Goal: Information Seeking & Learning: Compare options

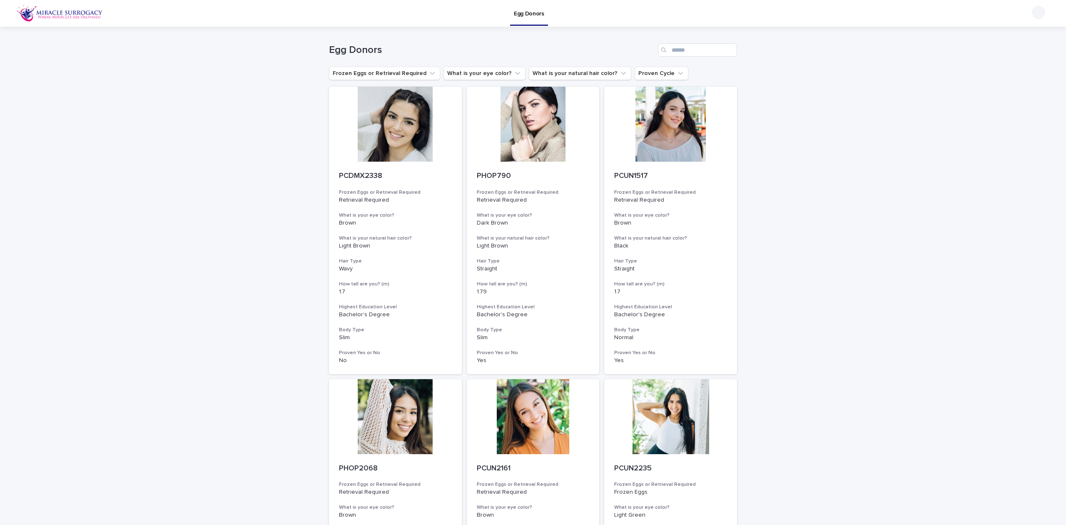
click at [450, 69] on button "What is your eye color?" at bounding box center [485, 73] width 82 height 13
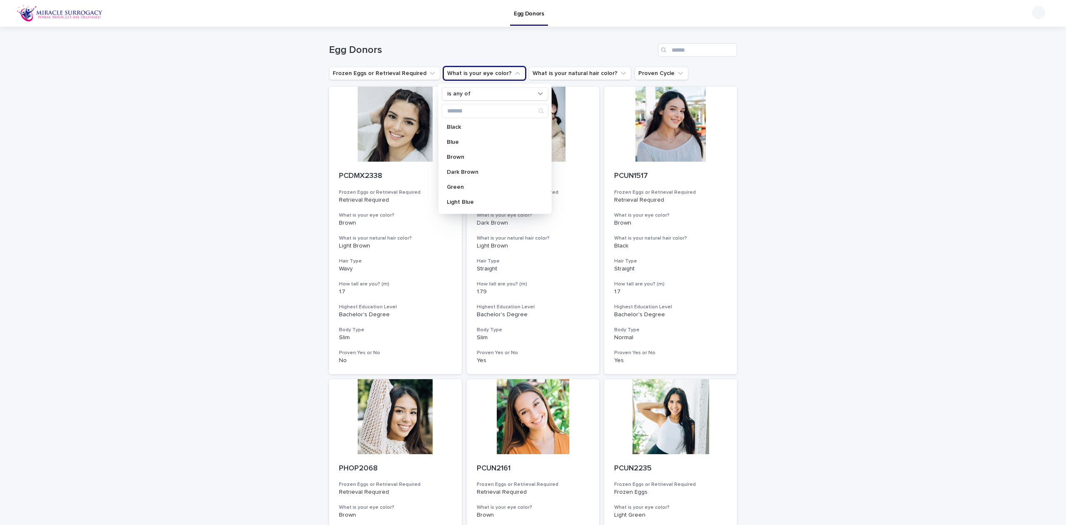
click at [475, 202] on p "Light Blue" at bounding box center [491, 202] width 88 height 6
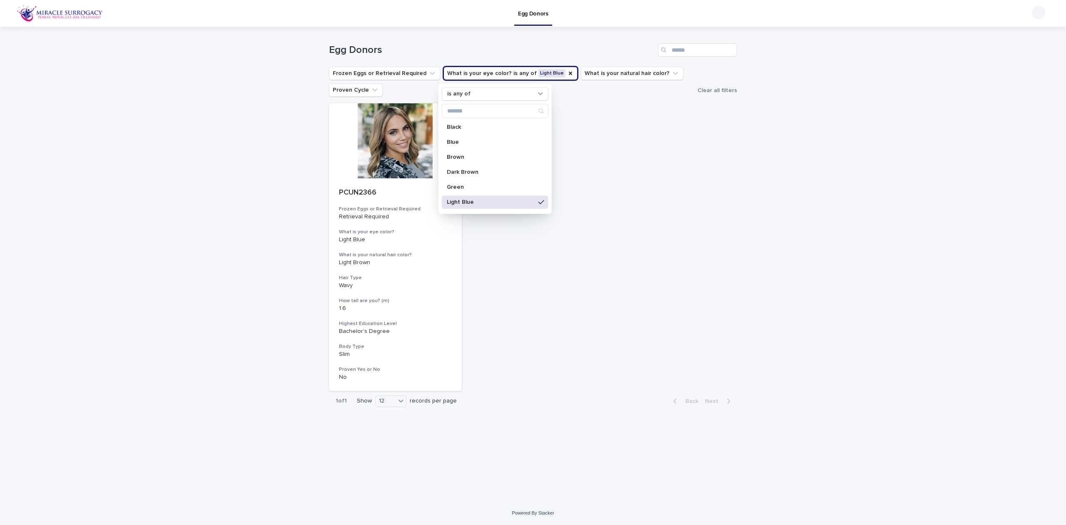
click at [496, 144] on p "Blue" at bounding box center [491, 142] width 88 height 6
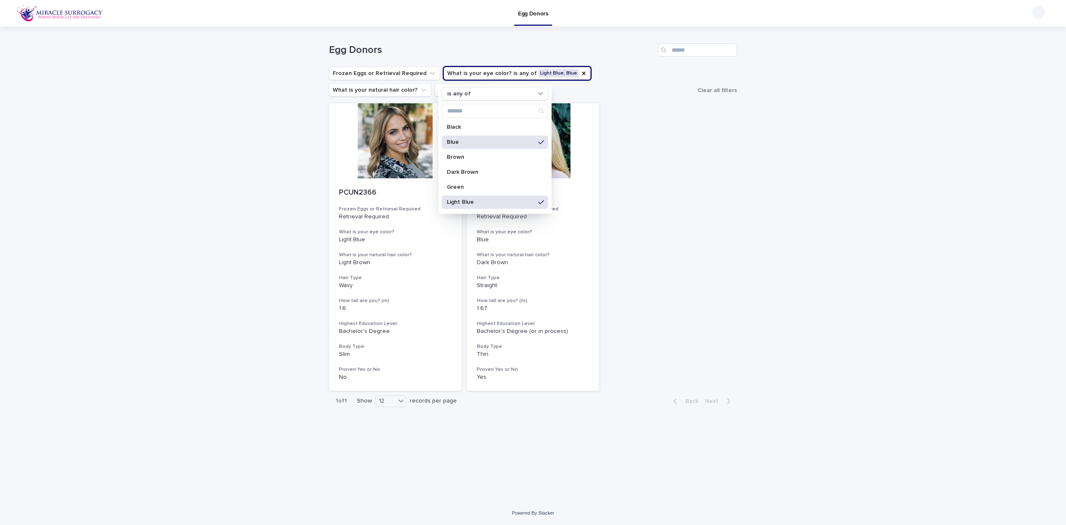
click at [765, 240] on div "Loading... Saving… Loading... Saving… Egg Donors Frozen Eggs or Retrieval Requi…" at bounding box center [533, 264] width 1066 height 474
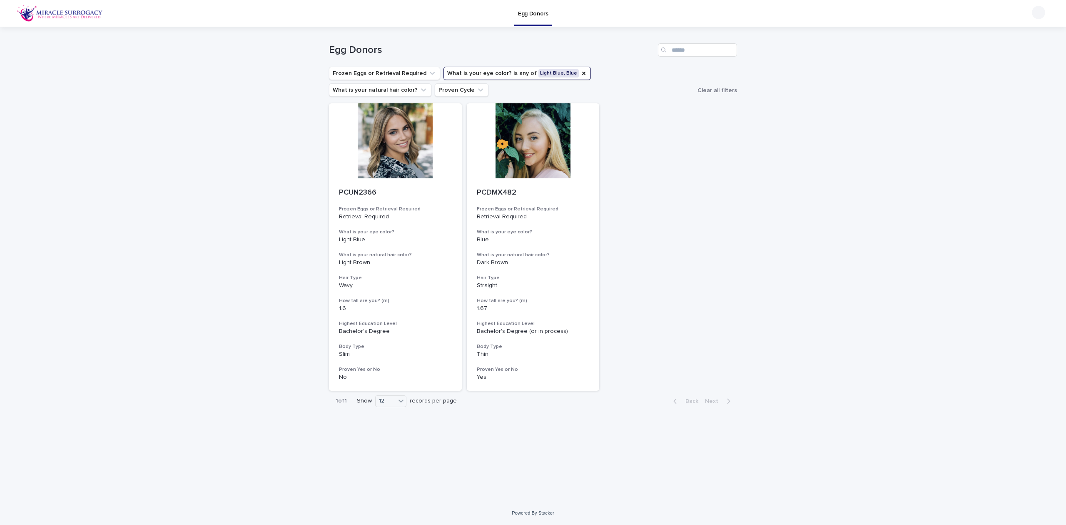
click at [581, 76] on icon "What is your eye color?" at bounding box center [584, 73] width 7 height 7
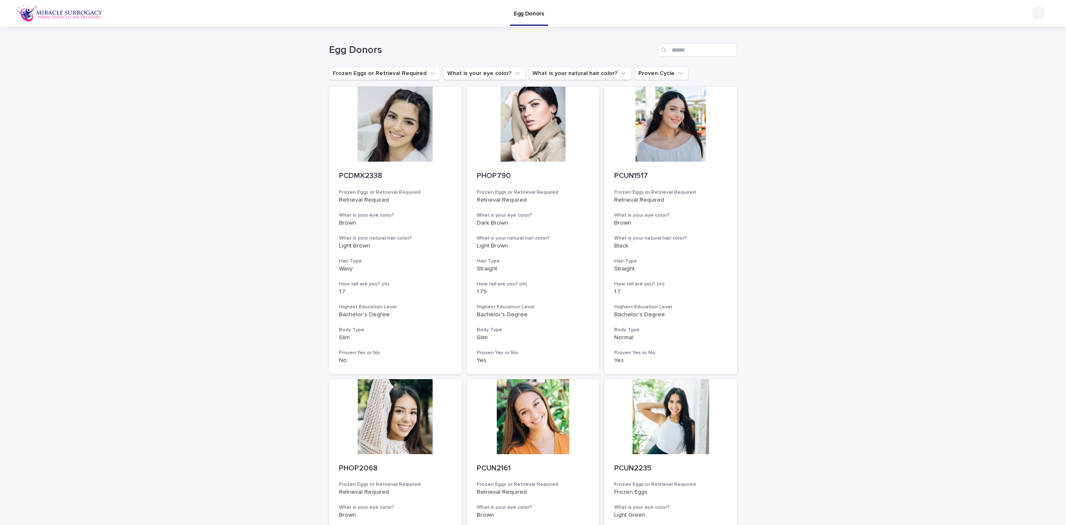
click at [480, 73] on button "What is your eye color?" at bounding box center [485, 73] width 82 height 13
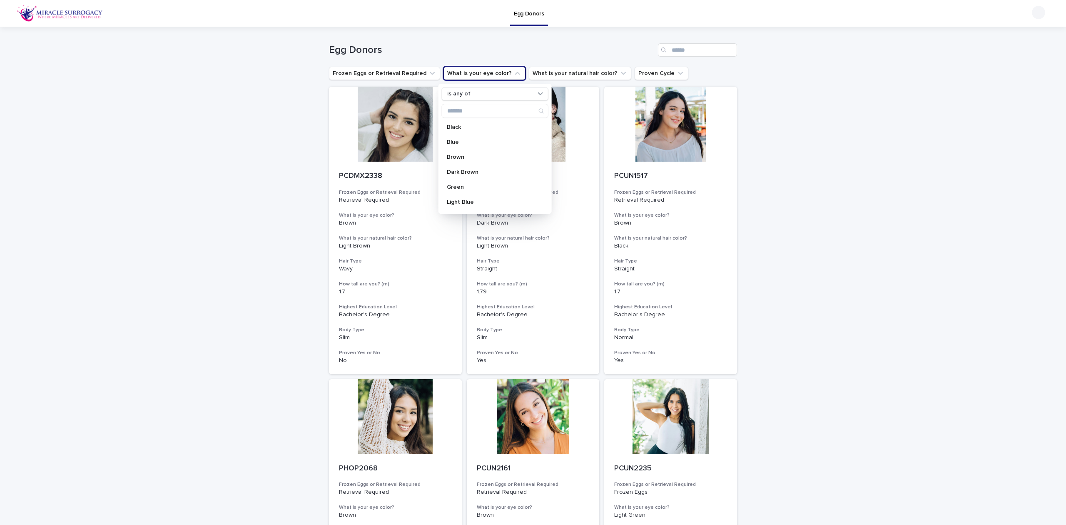
click at [495, 194] on div "Green" at bounding box center [495, 186] width 107 height 13
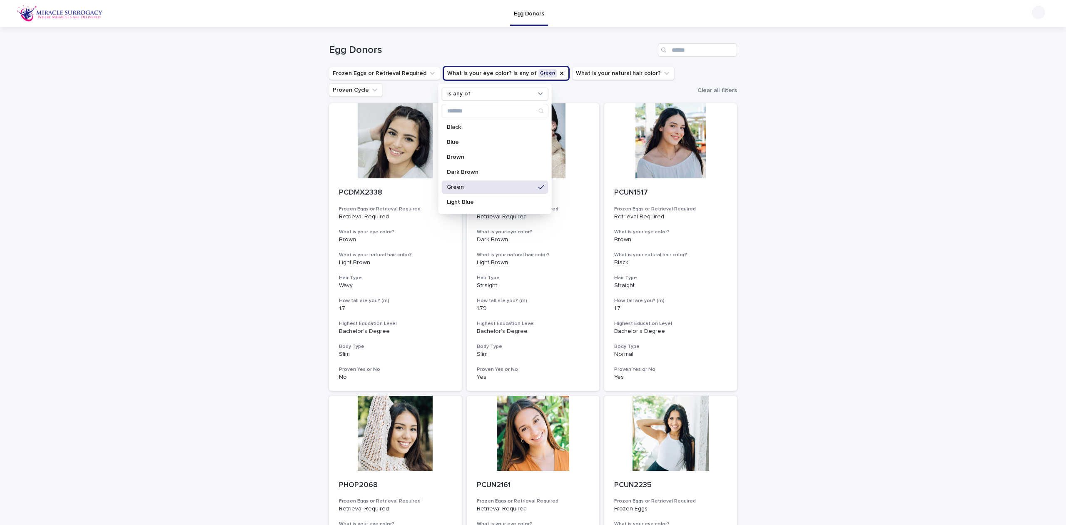
scroll to position [55, 0]
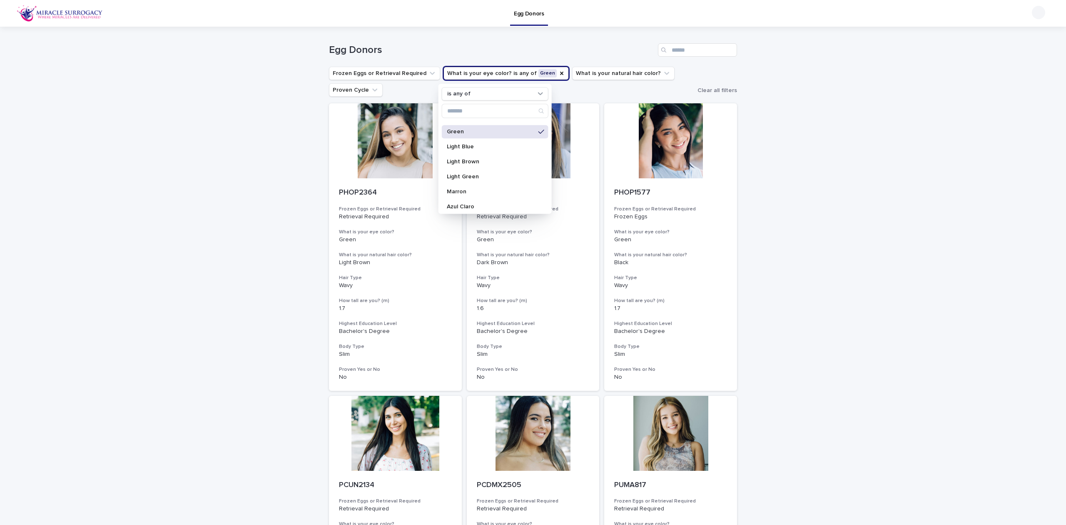
click at [499, 170] on div "Light Green" at bounding box center [495, 176] width 107 height 13
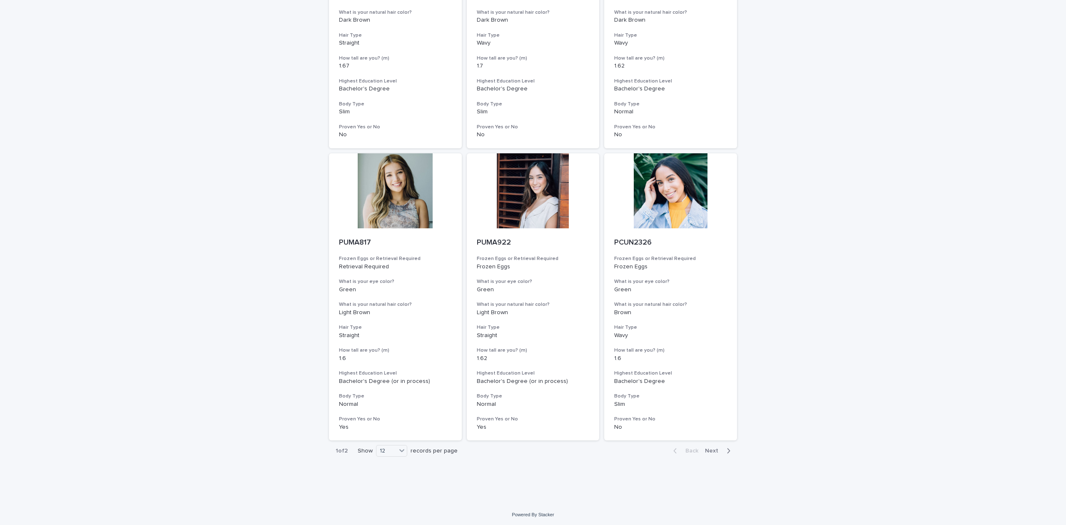
scroll to position [829, 0]
drag, startPoint x: 715, startPoint y: 447, endPoint x: 770, endPoint y: 442, distance: 55.6
click at [715, 447] on span "Next" at bounding box center [714, 449] width 18 height 6
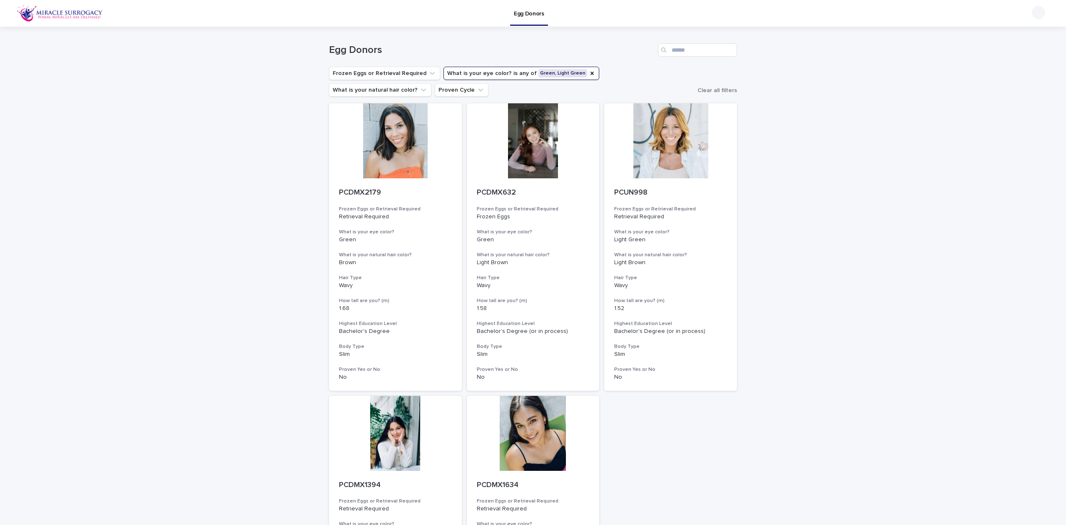
click at [589, 72] on icon "What is your eye color?" at bounding box center [592, 73] width 7 height 7
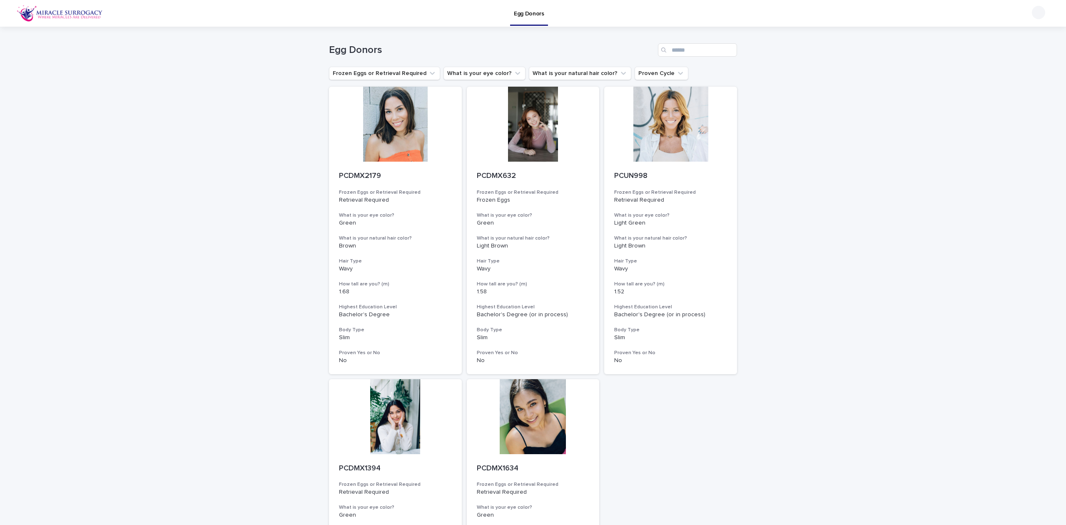
click at [648, 74] on button "Proven Cycle" at bounding box center [662, 73] width 54 height 13
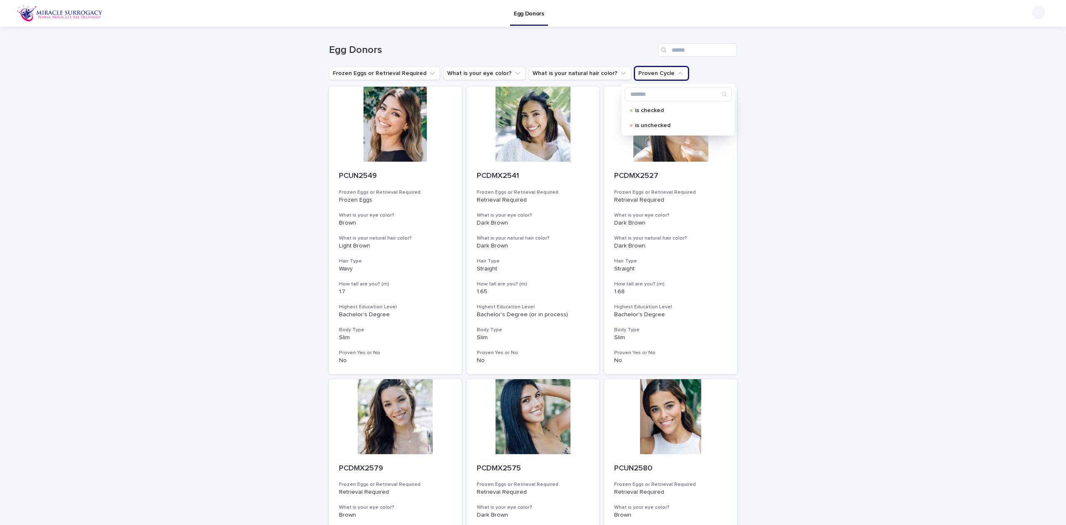
click at [588, 71] on button "What is your natural hair color?" at bounding box center [580, 73] width 102 height 13
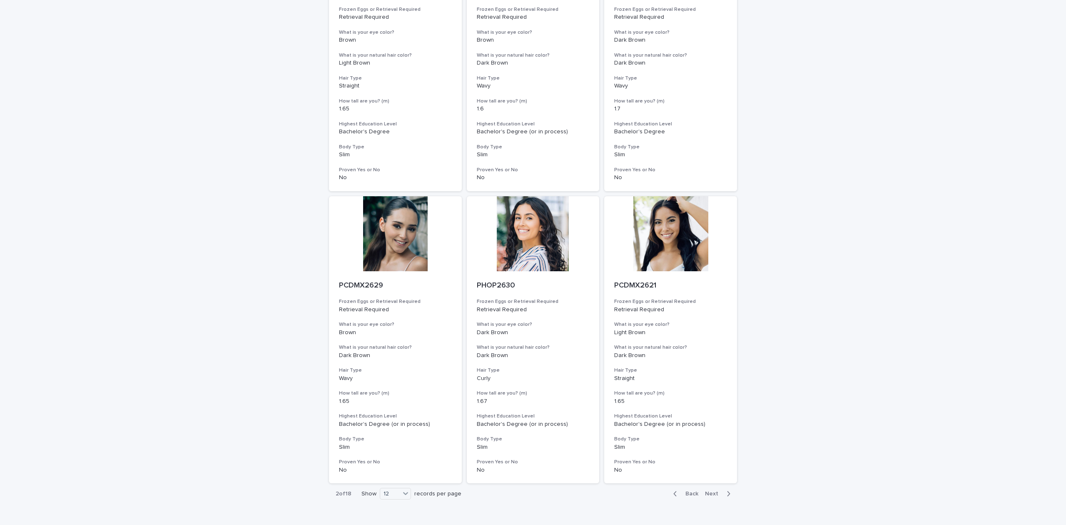
scroll to position [812, 0]
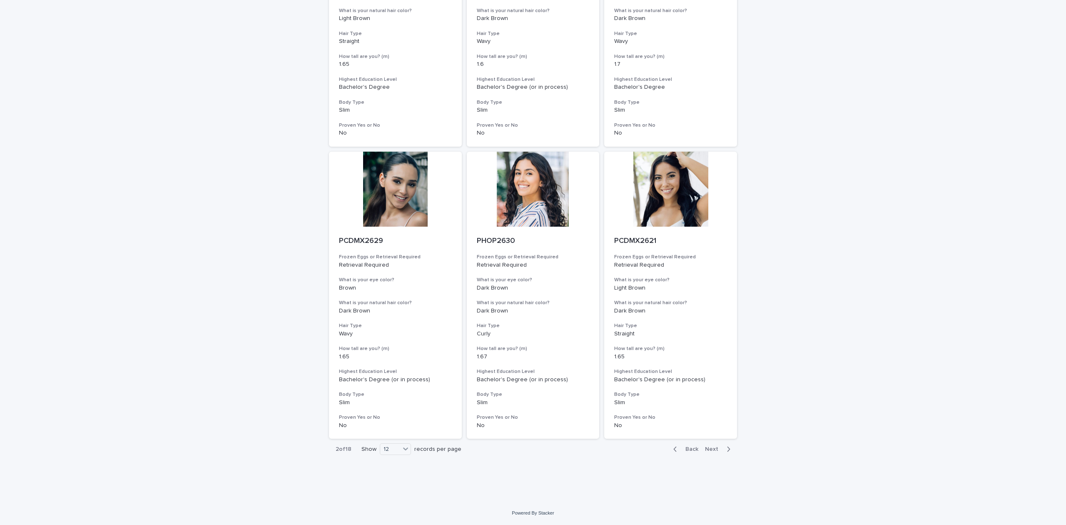
click at [683, 445] on button "Back" at bounding box center [684, 448] width 35 height 7
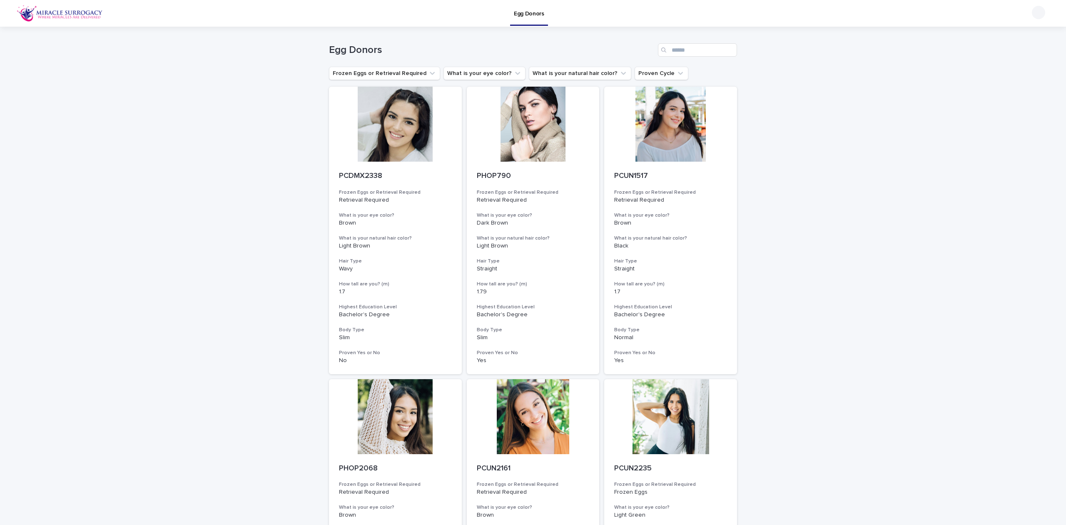
click at [574, 74] on button "What is your natural hair color?" at bounding box center [580, 73] width 102 height 13
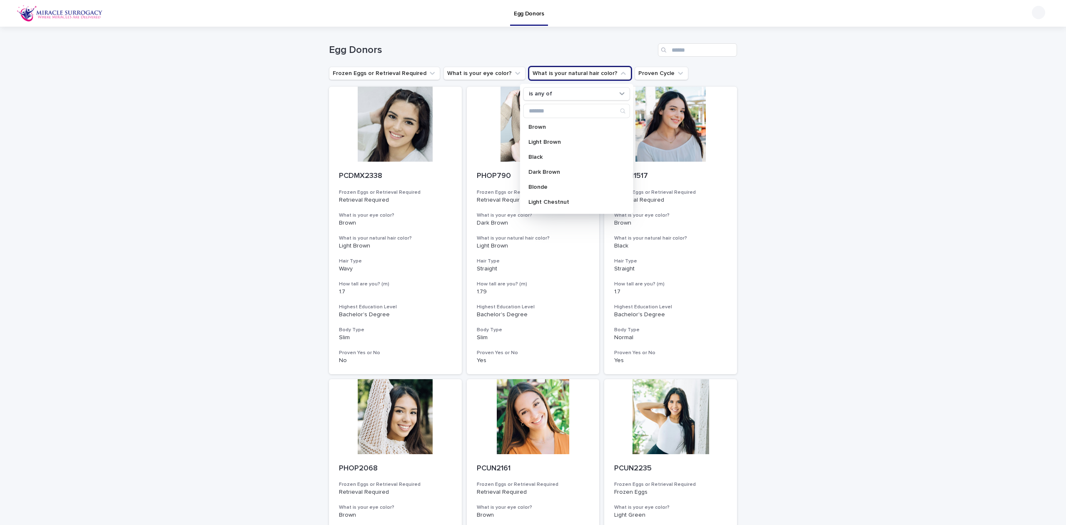
click at [557, 183] on div "Blonde" at bounding box center [577, 186] width 107 height 13
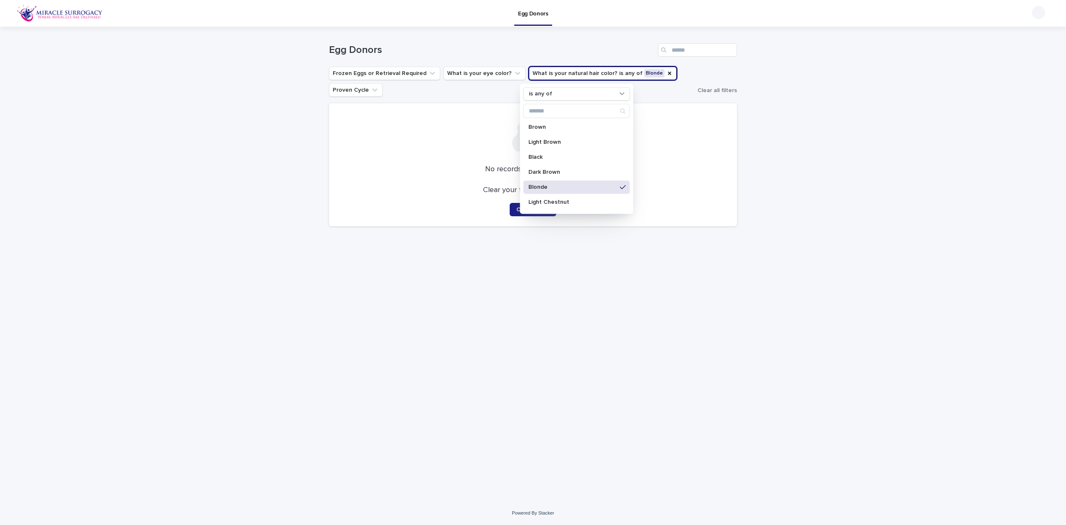
click at [1007, 117] on div "Loading... Saving… Loading... Saving… Egg Donors Frozen Eggs or Retrieval Requi…" at bounding box center [533, 264] width 1066 height 474
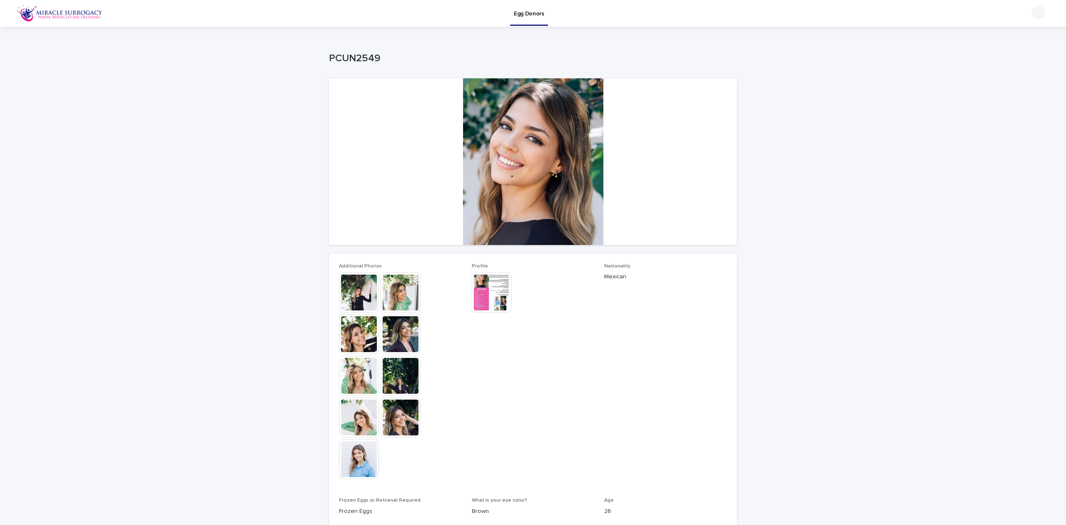
click at [549, 184] on div at bounding box center [533, 161] width 408 height 167
click at [360, 333] on img at bounding box center [359, 334] width 40 height 40
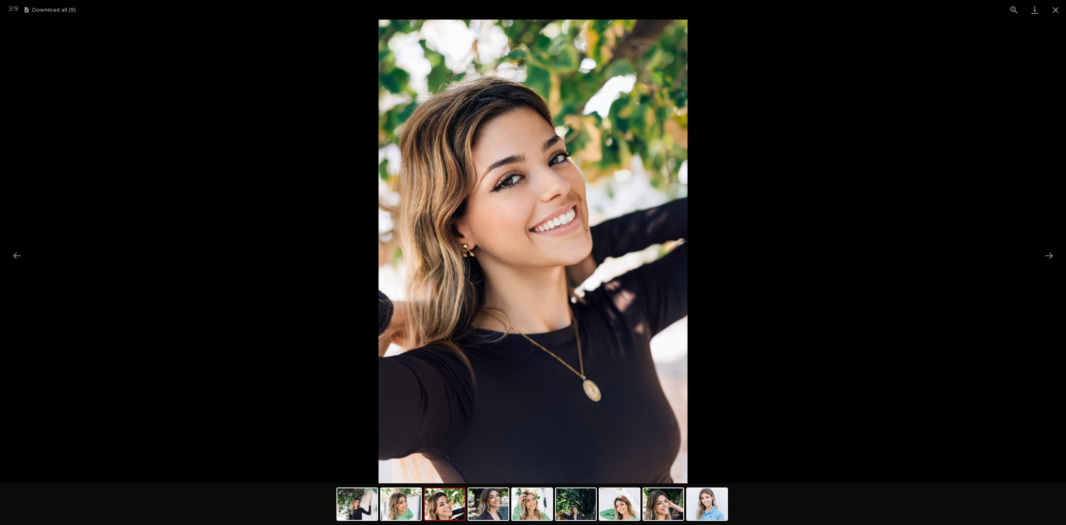
click at [1047, 256] on button "Next slide" at bounding box center [1048, 255] width 17 height 16
